Goal: Task Accomplishment & Management: Use online tool/utility

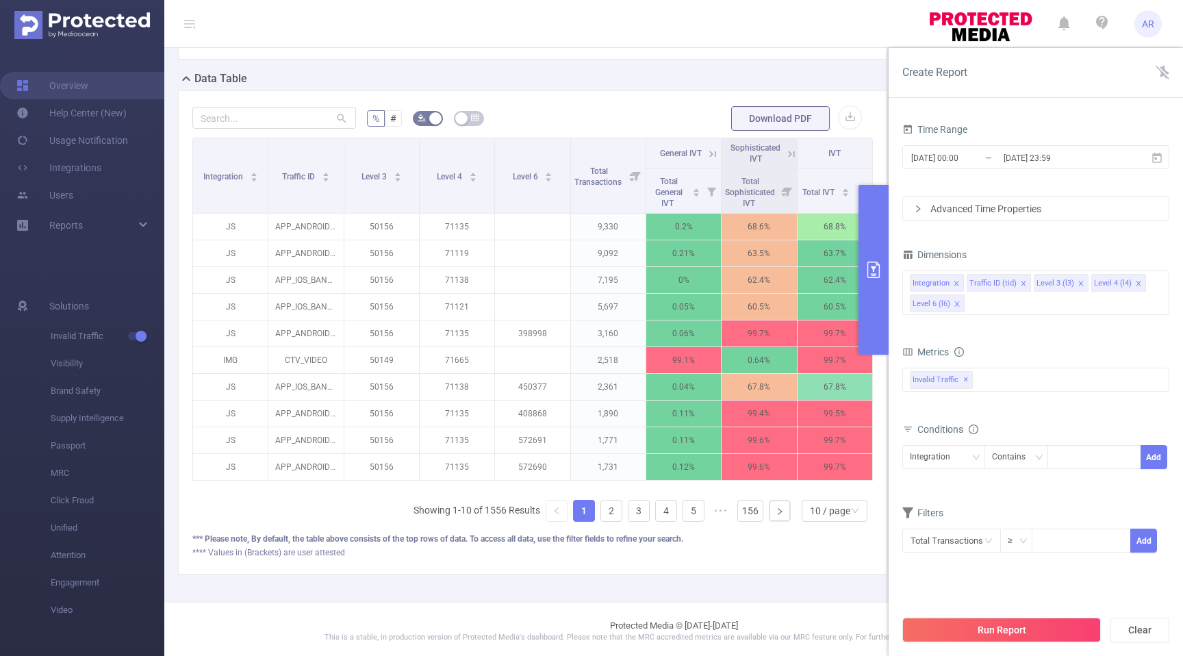
scroll to position [312, 0]
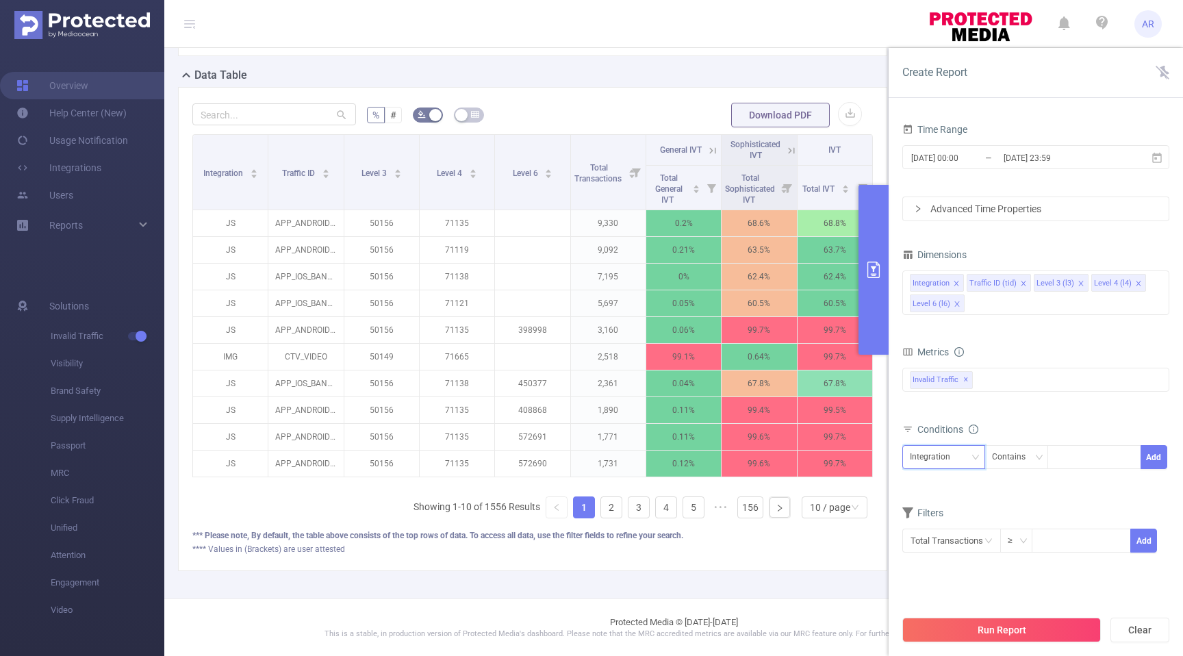
click at [975, 454] on icon "icon: down" at bounding box center [975, 457] width 8 height 8
click at [946, 574] on li "Level 6 (l6)" at bounding box center [943, 573] width 83 height 22
click at [1074, 459] on div at bounding box center [1094, 457] width 79 height 23
click at [1018, 459] on div "Contains" at bounding box center [1013, 457] width 43 height 23
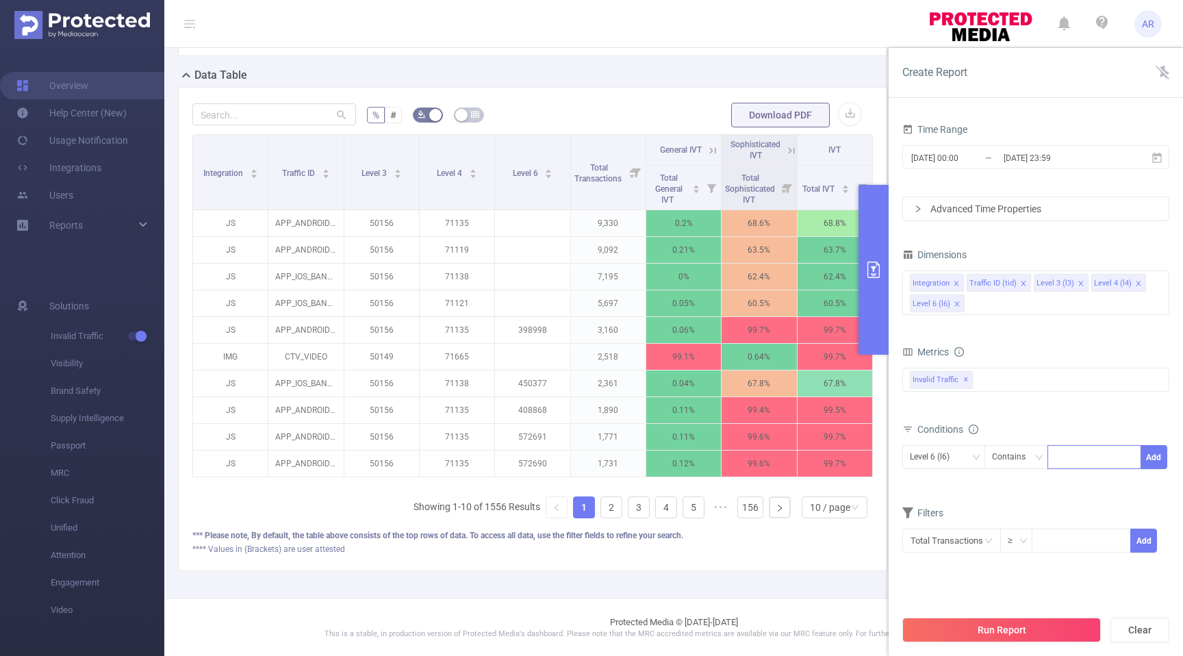
click at [1068, 452] on div at bounding box center [1094, 457] width 79 height 23
type input "v1"
type input "v2"
click at [1015, 623] on button "Run Report" at bounding box center [1001, 629] width 198 height 25
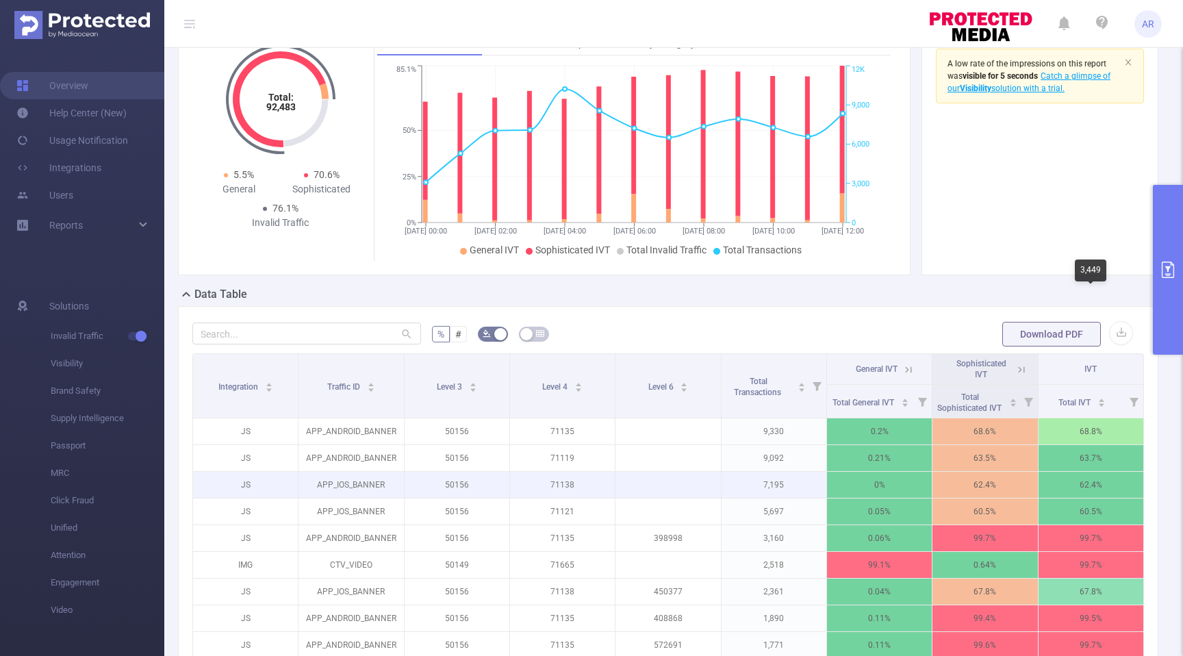
scroll to position [0, 0]
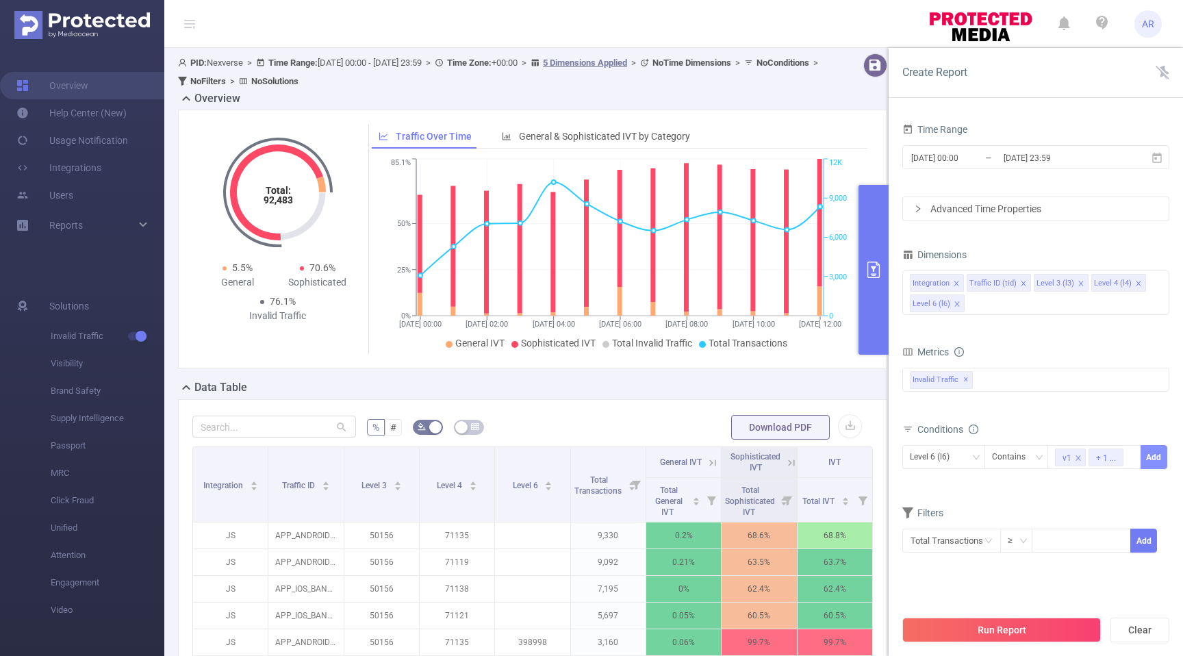
click at [1146, 452] on button "Add" at bounding box center [1153, 457] width 27 height 24
click at [1015, 625] on button "Run Report" at bounding box center [1001, 629] width 198 height 25
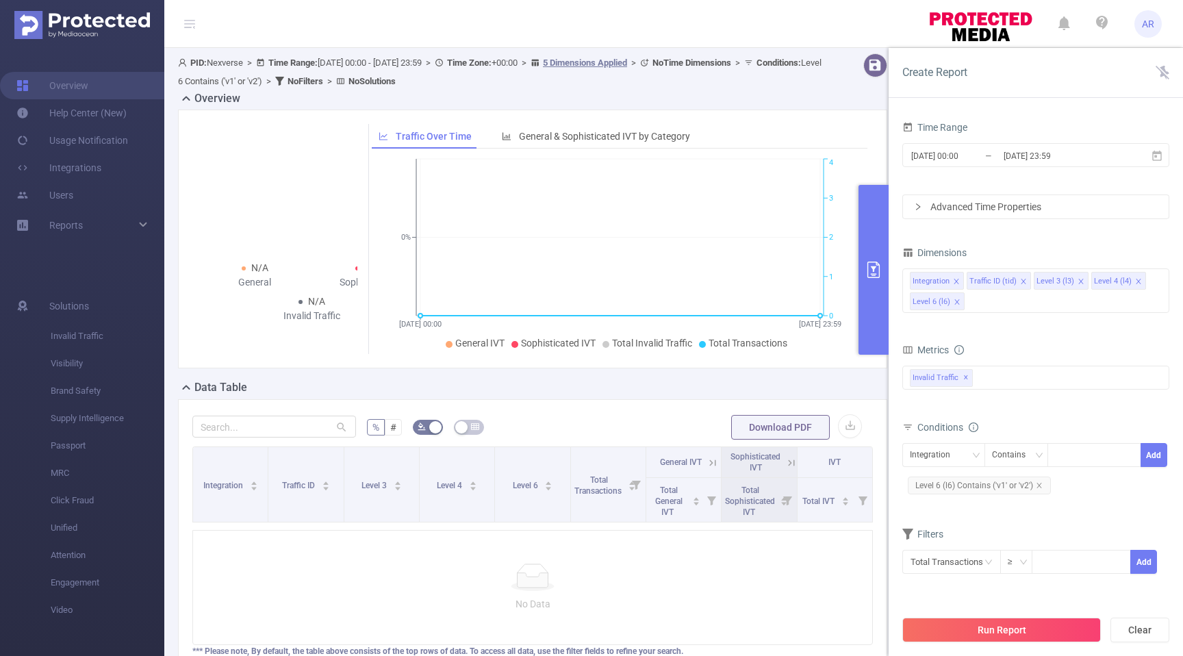
click at [845, 127] on div "Traffic Over Time General & Sophisticated IVT by Category" at bounding box center [620, 136] width 496 height 25
